Goal: Information Seeking & Learning: Learn about a topic

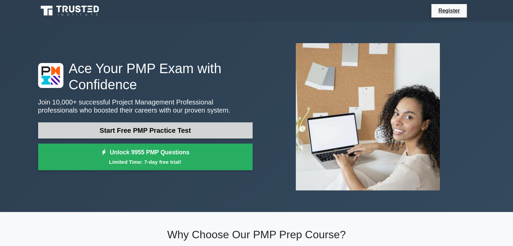
click at [176, 124] on link "Start Free PMP Practice Test" at bounding box center [145, 130] width 215 height 16
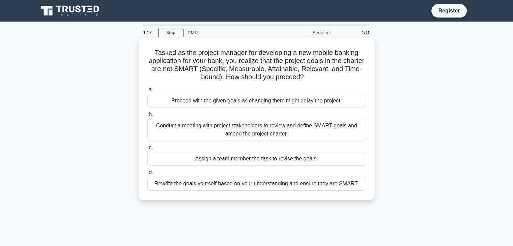
click at [305, 127] on div "Conduct a meeting with project stakeholders to review and define SMART goals an…" at bounding box center [256, 130] width 219 height 22
click at [147, 117] on input "b. Conduct a meeting with project stakeholders to review and define SMART goals…" at bounding box center [147, 115] width 0 height 4
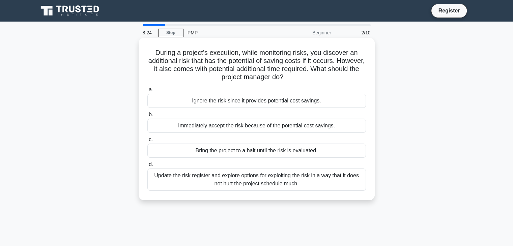
click at [271, 180] on div "Update the risk register and explore options for exploiting the risk in a way t…" at bounding box center [256, 180] width 219 height 22
click at [147, 167] on input "d. Update the risk register and explore options for exploiting the risk in a wa…" at bounding box center [147, 165] width 0 height 4
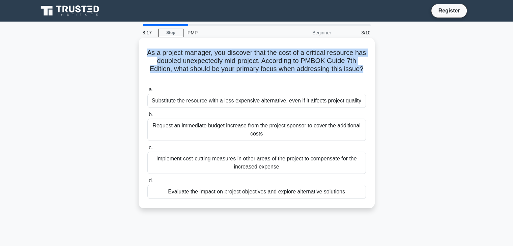
drag, startPoint x: 152, startPoint y: 53, endPoint x: 368, endPoint y: 69, distance: 215.9
click at [368, 69] on div "As a project manager, you discover that the cost of a critical resource has dou…" at bounding box center [256, 122] width 231 height 165
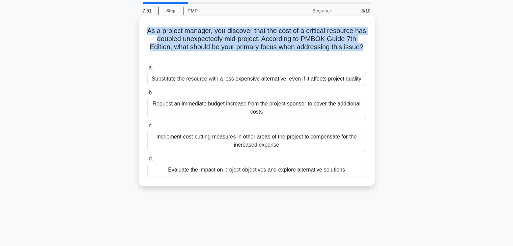
scroll to position [34, 0]
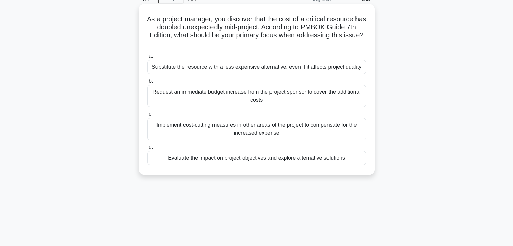
click at [220, 157] on div "Evaluate the impact on project objectives and explore alternative solutions" at bounding box center [256, 158] width 219 height 14
click at [147, 149] on input "d. Evaluate the impact on project objectives and explore alternative solutions" at bounding box center [147, 147] width 0 height 4
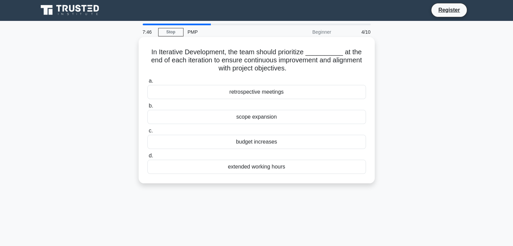
scroll to position [0, 0]
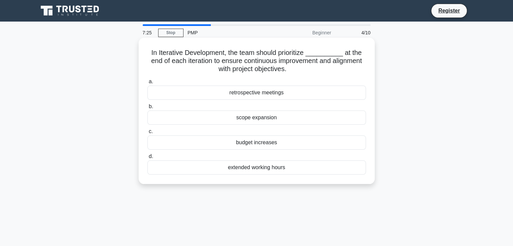
drag, startPoint x: 296, startPoint y: 70, endPoint x: 139, endPoint y: 47, distance: 157.9
click at [139, 47] on div "In Iterative Development, the team should prioritize __________ at the end of e…" at bounding box center [257, 111] width 236 height 146
click at [335, 82] on label "a. retrospective meetings" at bounding box center [256, 89] width 219 height 22
click at [147, 82] on input "a. retrospective meetings" at bounding box center [147, 82] width 0 height 4
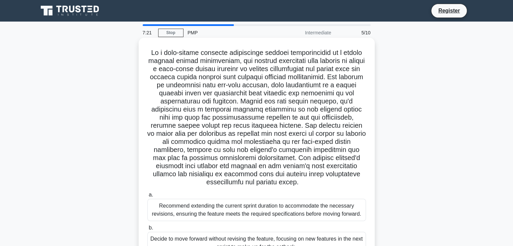
click at [146, 114] on div ".spinner_0XTQ{transform-origin:center;animation:spinner_y6GP .75s linear infini…" at bounding box center [256, 183] width 231 height 287
click at [142, 115] on div ".spinner_0XTQ{transform-origin:center;animation:spinner_y6GP .75s linear infini…" at bounding box center [256, 183] width 231 height 287
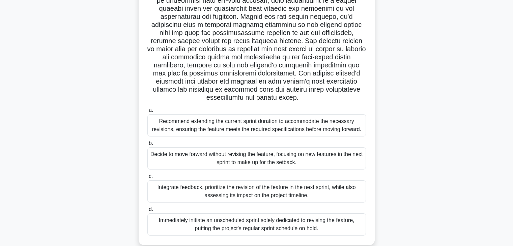
scroll to position [101, 0]
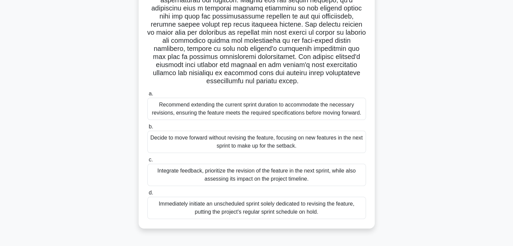
drag, startPoint x: 237, startPoint y: 49, endPoint x: 349, endPoint y: 87, distance: 118.2
click at [349, 87] on div ".spinner_0XTQ{transform-origin:center;animation:spinner_y6GP .75s linear infini…" at bounding box center [256, 82] width 231 height 287
click at [340, 180] on div "Integrate feedback, prioritize the revision of the feature in the next sprint, …" at bounding box center [256, 175] width 219 height 22
click at [147, 162] on input "c. Integrate feedback, prioritize the revision of the feature in the next sprin…" at bounding box center [147, 160] width 0 height 4
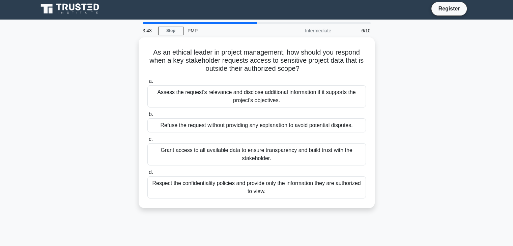
scroll to position [0, 0]
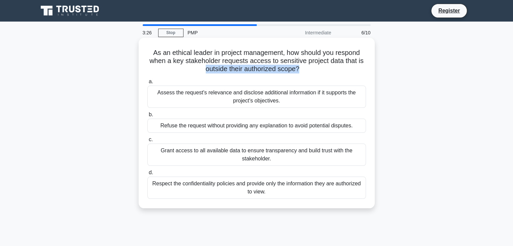
drag, startPoint x: 205, startPoint y: 70, endPoint x: 299, endPoint y: 68, distance: 93.8
click at [299, 68] on h5 "As an ethical leader in project management, how should you respond when a key s…" at bounding box center [257, 61] width 220 height 25
drag, startPoint x: 305, startPoint y: 69, endPoint x: 144, endPoint y: 56, distance: 161.1
click at [144, 56] on div "As an ethical leader in project management, how should you respond when a key s…" at bounding box center [256, 122] width 231 height 165
click at [351, 187] on div "Respect the confidentiality policies and provide only the information they are …" at bounding box center [256, 188] width 219 height 22
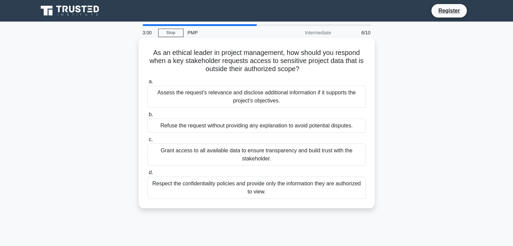
click at [147, 175] on input "d. Respect the confidentiality policies and provide only the information they a…" at bounding box center [147, 173] width 0 height 4
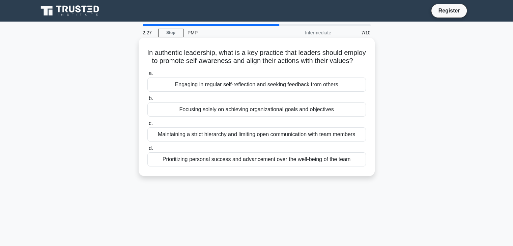
drag, startPoint x: 264, startPoint y: 72, endPoint x: 146, endPoint y: 53, distance: 118.9
click at [147, 53] on h5 "In authentic leadership, what is a key practice that leaders should employ to p…" at bounding box center [257, 57] width 220 height 17
